Goal: Book appointment/travel/reservation

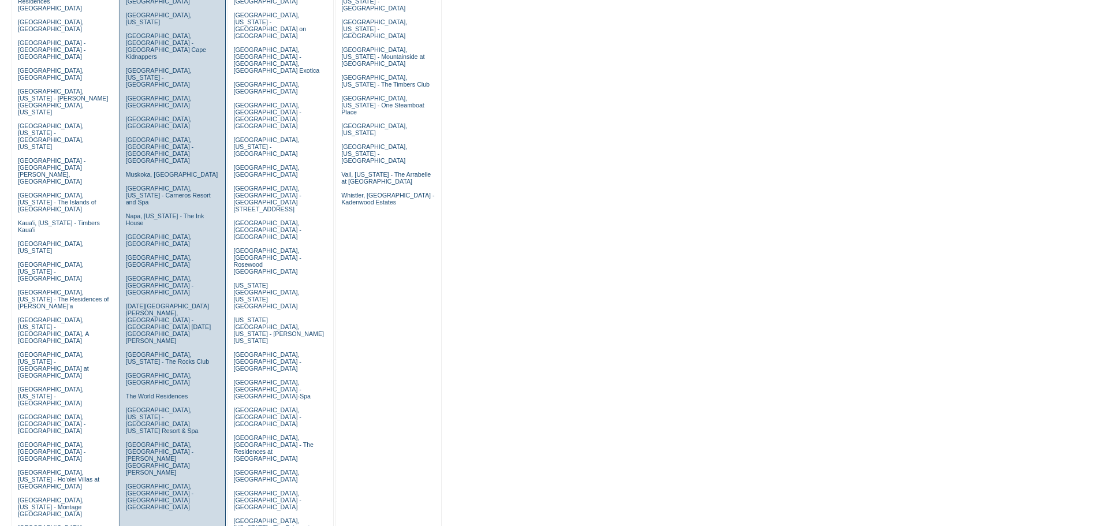
scroll to position [240, 0]
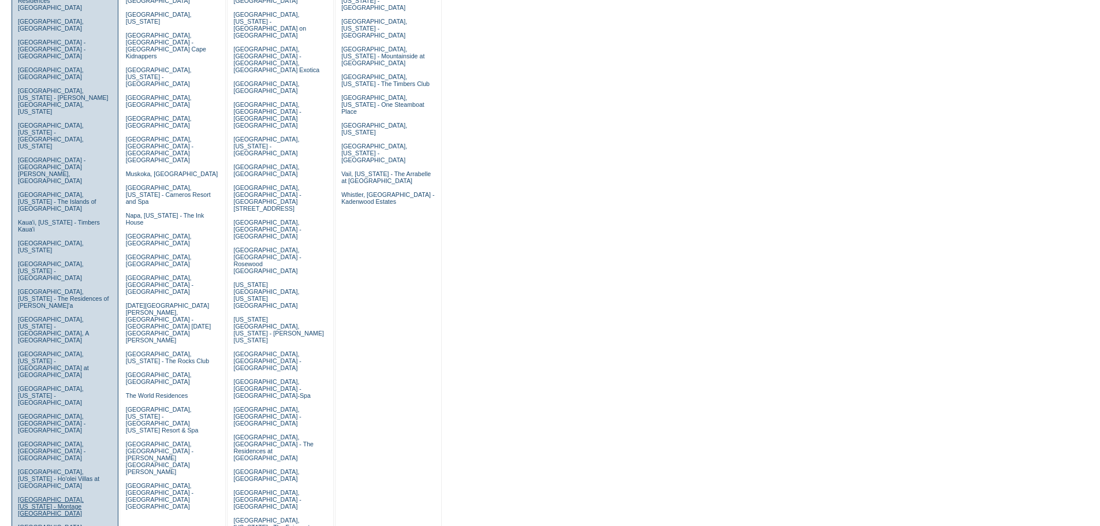
click at [40, 496] on link "Maui, Hawaii - Montage Kapalua Bay" at bounding box center [51, 506] width 66 height 21
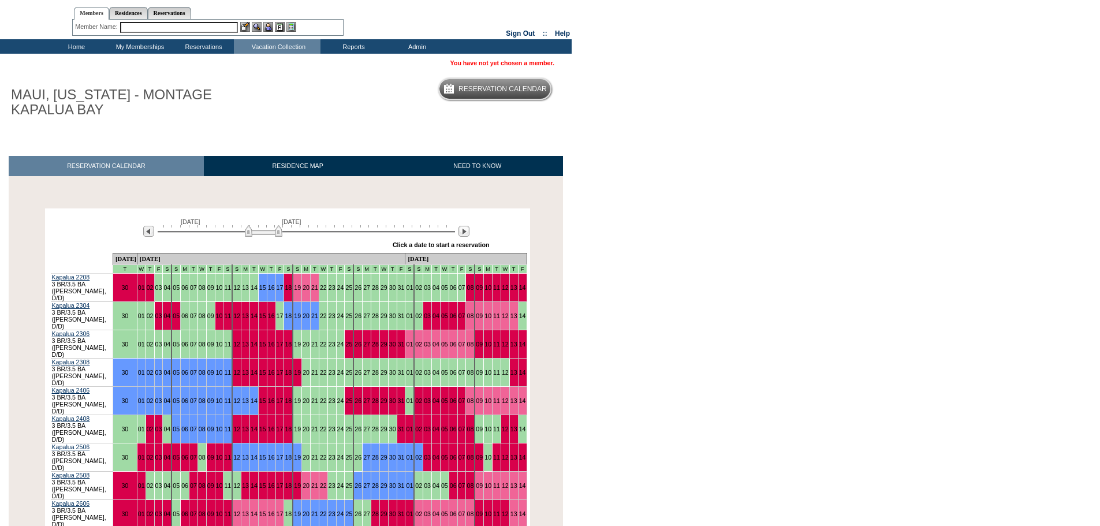
scroll to position [115, 0]
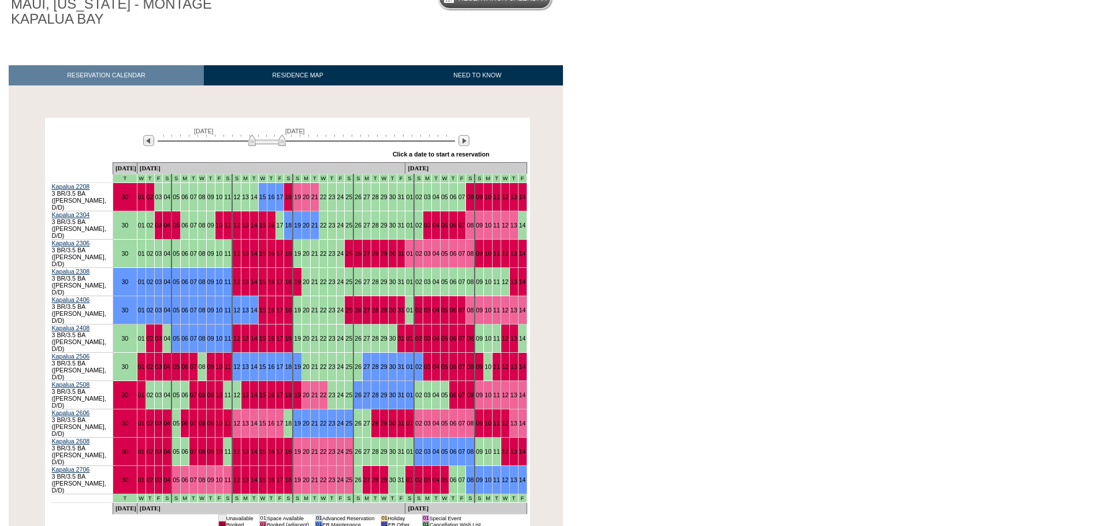
click at [267, 141] on img at bounding box center [267, 140] width 38 height 12
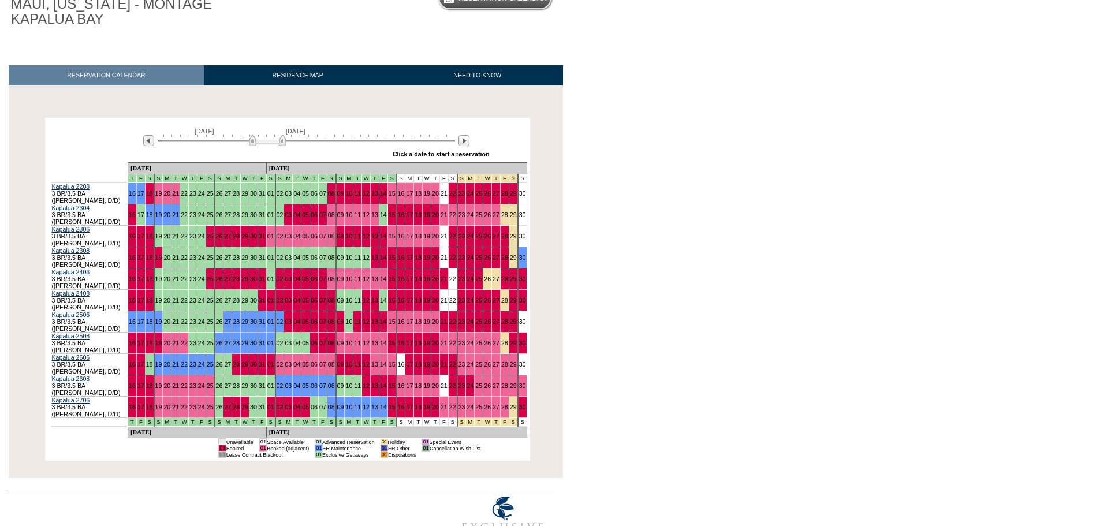
click at [267, 141] on img at bounding box center [268, 140] width 38 height 12
click at [271, 141] on img at bounding box center [272, 140] width 38 height 12
